Goal: Task Accomplishment & Management: Manage account settings

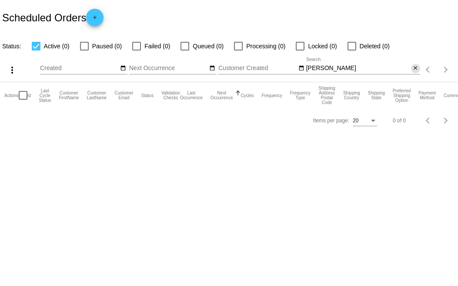
drag, startPoint x: 392, startPoint y: 75, endPoint x: 414, endPoint y: 70, distance: 22.6
click at [414, 70] on mat-icon "close" at bounding box center [415, 68] width 6 height 7
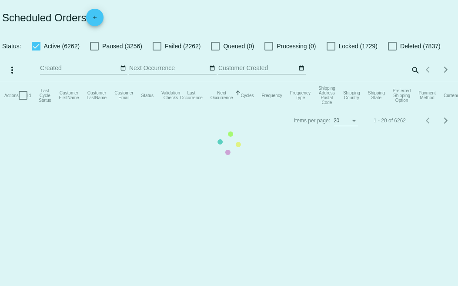
click at [414, 82] on mat-table "Actions Id Last Cycle Status Customer FirstName Customer LastName Customer Emai…" at bounding box center [229, 95] width 458 height 26
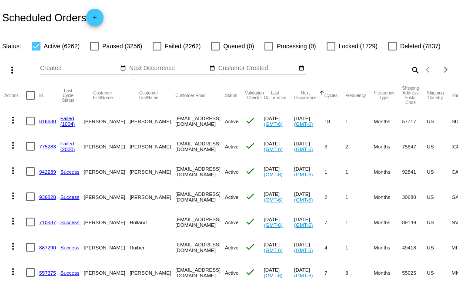
click at [409, 77] on mat-icon "search" at bounding box center [414, 69] width 10 height 13
drag, startPoint x: 327, startPoint y: 79, endPoint x: 274, endPoint y: 78, distance: 53.0
click at [274, 78] on div "more_vert Oct Jan Feb Mar [DATE]" at bounding box center [229, 66] width 458 height 31
type input "Jordan"
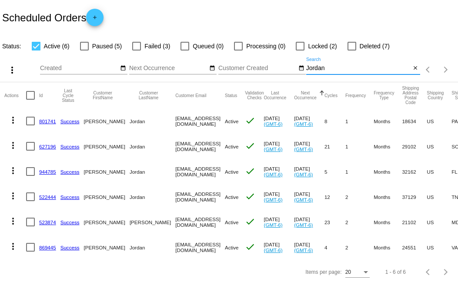
scroll to position [30, 0]
click at [46, 118] on link "801741" at bounding box center [47, 121] width 17 height 6
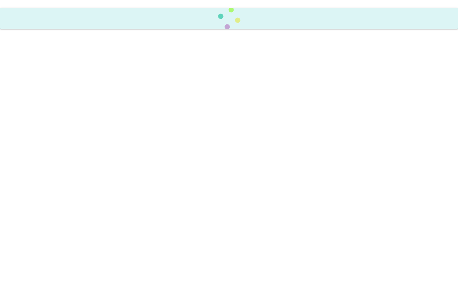
click at [46, 115] on body at bounding box center [229, 143] width 458 height 286
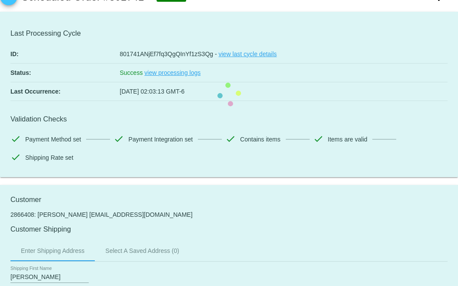
scroll to position [87, 0]
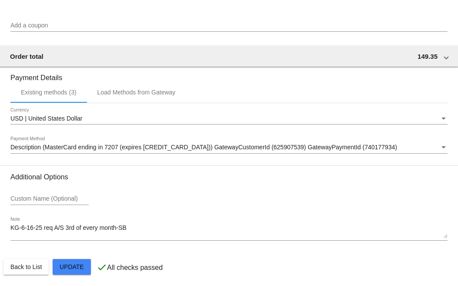
scroll to position [866, 0]
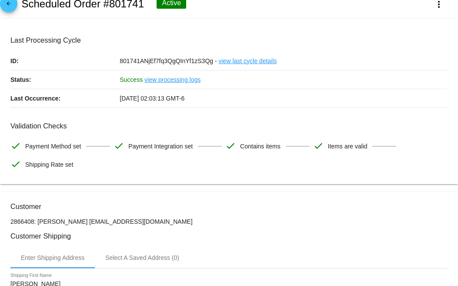
scroll to position [0, 0]
